Goal: Task Accomplishment & Management: Manage account settings

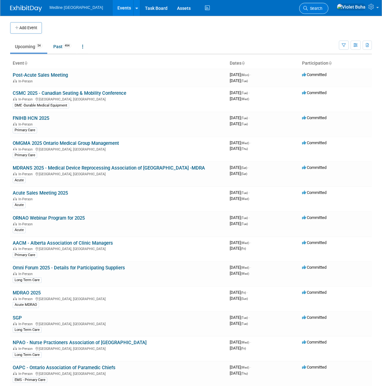
click at [322, 8] on span "Search" at bounding box center [314, 8] width 15 height 5
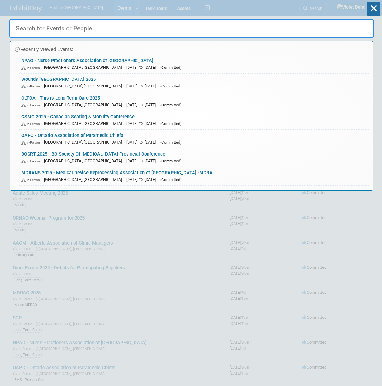
click at [133, 28] on input "text" at bounding box center [191, 28] width 365 height 18
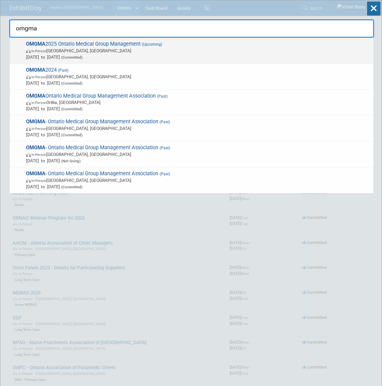
type input "omgma"
click at [115, 61] on div "OMGMA 2025 Ontario Medical Group Management (Upcoming) In-Person ON, Canada Sep…" at bounding box center [191, 51] width 363 height 26
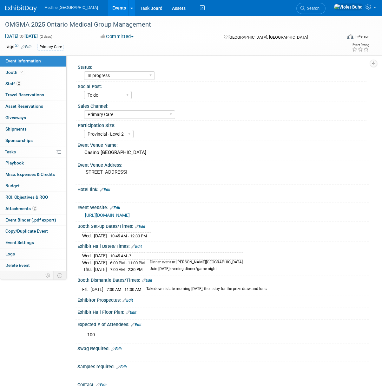
select select "In progress"
select select "To do"
select select "Primary Care"
select select "Provincial - Level 2"
click at [50, 84] on link "2 Staff 2" at bounding box center [33, 83] width 66 height 11
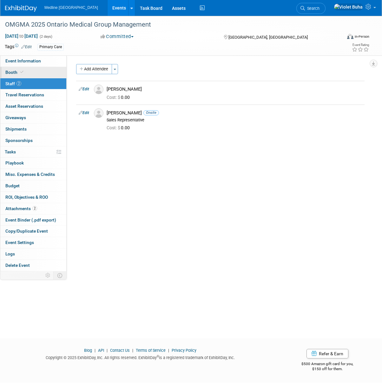
click at [35, 71] on link "Booth" at bounding box center [33, 72] width 66 height 11
select select "1"
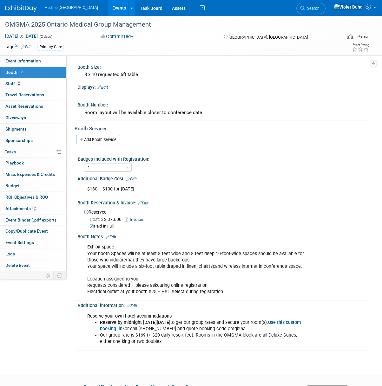
click at [136, 178] on link "Edit" at bounding box center [131, 179] width 10 height 4
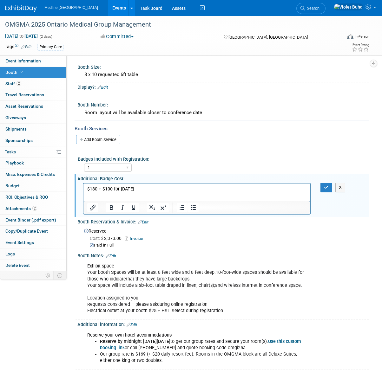
drag, startPoint x: 140, startPoint y: 191, endPoint x: 44, endPoint y: 188, distance: 95.8
click at [83, 188] on html "$180 + $100 for [DATE]" at bounding box center [196, 188] width 227 height 9
click at [325, 185] on icon "button" at bounding box center [326, 187] width 5 height 4
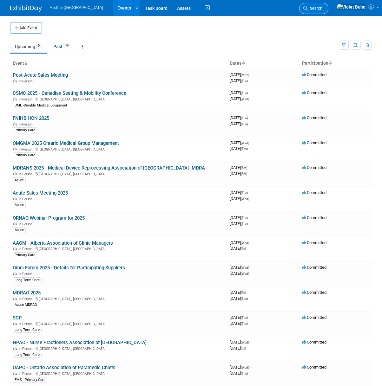
click at [322, 8] on span "Search" at bounding box center [314, 8] width 15 height 5
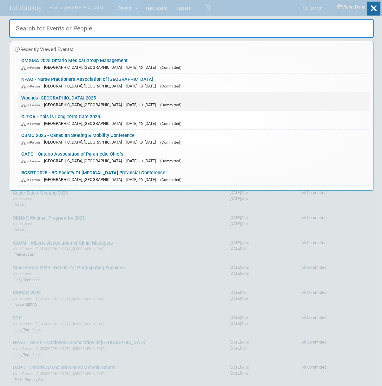
click at [47, 102] on div "In-Person Toronto, Canada Oct 2, 2025 to Oct 4, 2025 (Committed)" at bounding box center [193, 104] width 345 height 7
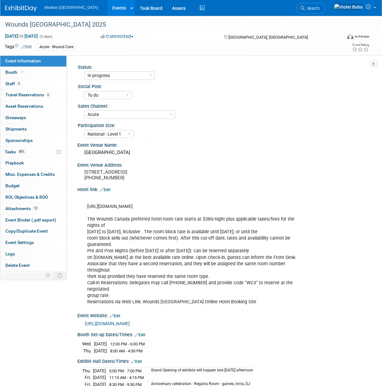
select select "In progress"
select select "To do"
select select "Acute"
select select "National - Level 1"
click at [33, 71] on link "Booth" at bounding box center [33, 72] width 66 height 11
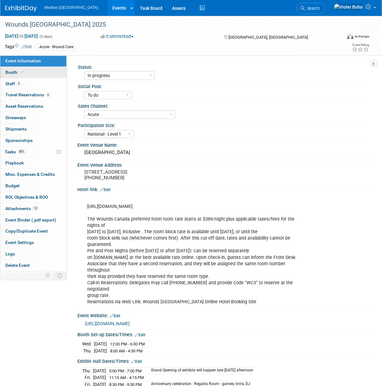
select select "3"
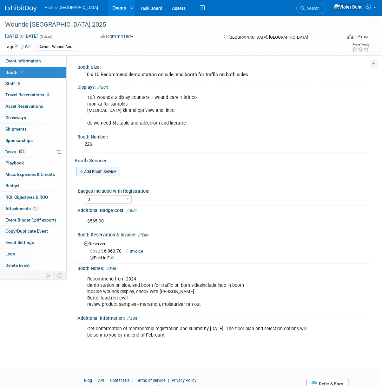
click at [111, 170] on link "Add Booth Service" at bounding box center [98, 171] width 44 height 9
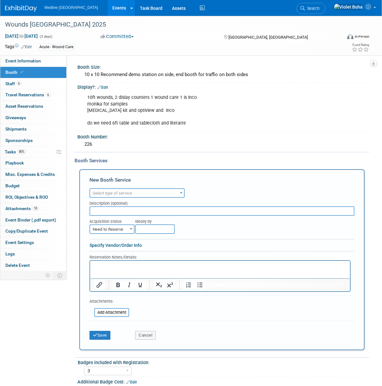
click at [146, 194] on span "Select type of service" at bounding box center [137, 193] width 94 height 9
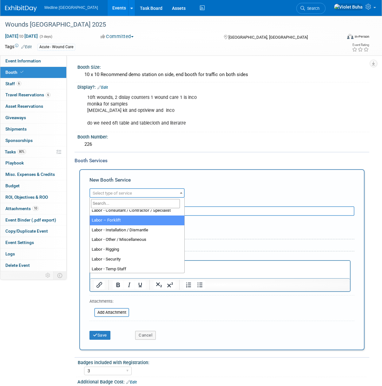
scroll to position [66, 0]
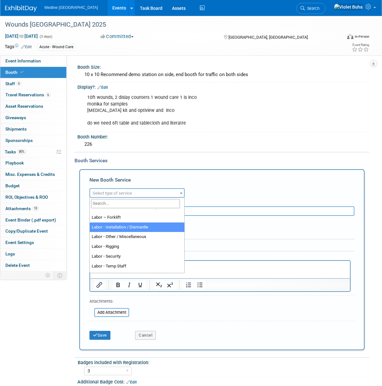
select select "11"
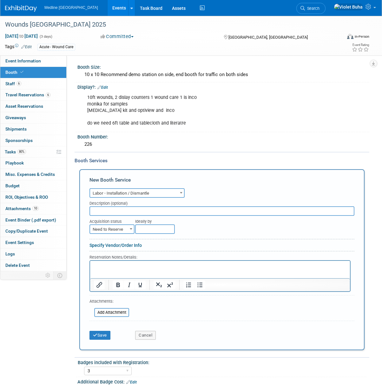
click at [124, 229] on span "Need to Reserve" at bounding box center [112, 229] width 44 height 9
select select "2"
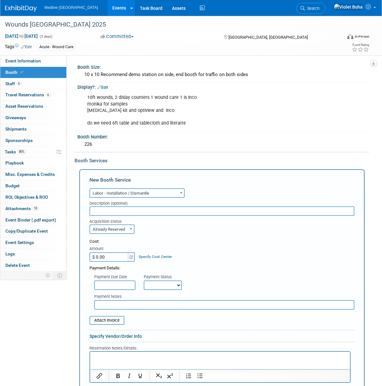
click at [109, 253] on input "$ 0.00" at bounding box center [109, 257] width 40 height 10
type input "$ 3,960.65"
click at [165, 284] on select "Not Paid Yet Partially Paid Paid in Full" at bounding box center [163, 286] width 38 height 10
select select "1"
click at [144, 281] on select "Not Paid Yet Partially Paid Paid in Full" at bounding box center [163, 286] width 38 height 10
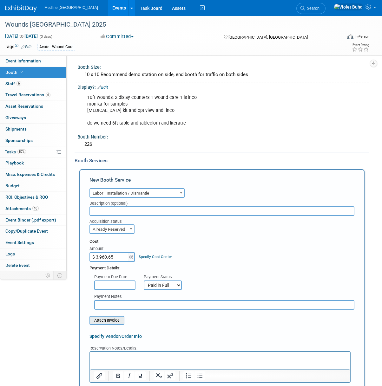
click at [112, 318] on input "file" at bounding box center [85, 321] width 75 height 8
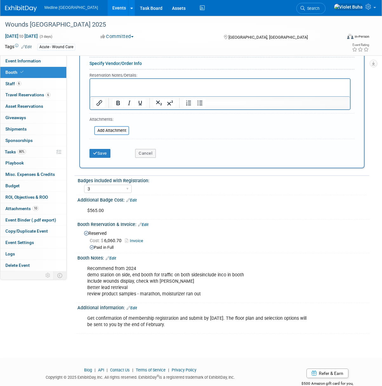
scroll to position [293, 0]
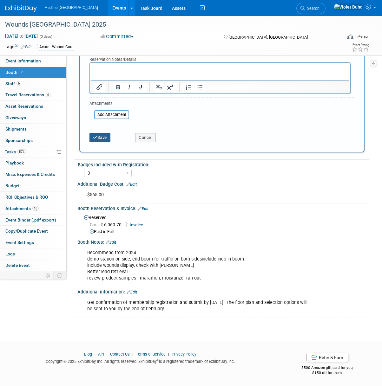
click at [105, 136] on button "Save" at bounding box center [99, 137] width 21 height 9
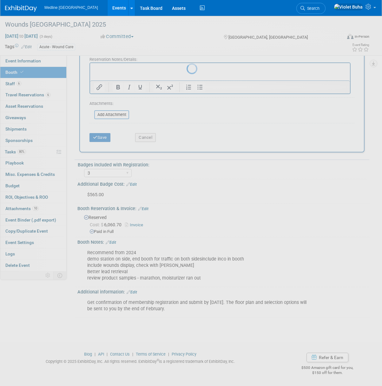
scroll to position [67, 0]
